Goal: Task Accomplishment & Management: Use online tool/utility

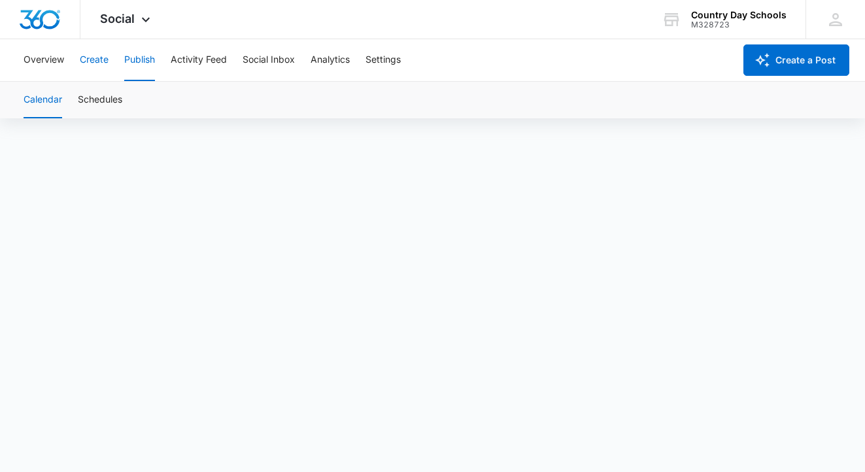
click at [96, 61] on button "Create" at bounding box center [94, 60] width 29 height 42
click at [140, 58] on button "Publish" at bounding box center [139, 60] width 31 height 42
click at [97, 59] on button "Create" at bounding box center [94, 60] width 29 height 42
click at [143, 60] on button "Publish" at bounding box center [139, 60] width 31 height 42
click at [133, 57] on button "Publish" at bounding box center [139, 60] width 31 height 42
